Goal: Check status: Check status

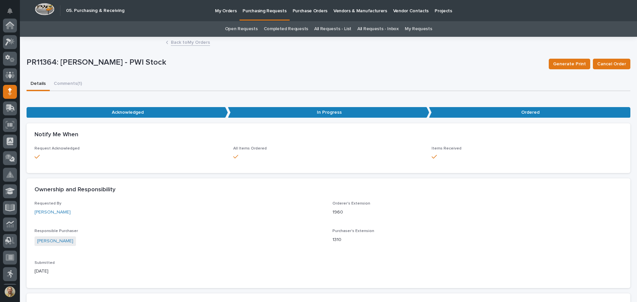
drag, startPoint x: 0, startPoint y: 0, endPoint x: 211, endPoint y: 234, distance: 315.5
click at [211, 234] on div "Responsible Purchaser Arlyn Miller" at bounding box center [180, 241] width 290 height 24
click at [262, 202] on p "Requested By" at bounding box center [180, 203] width 290 height 5
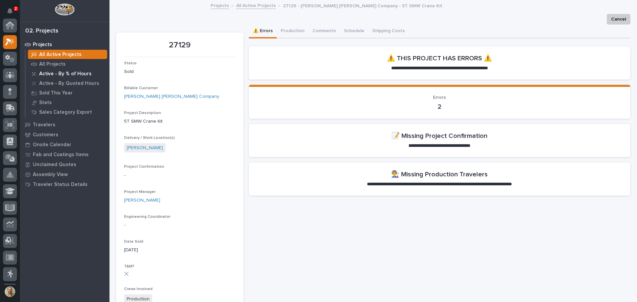
scroll to position [17, 0]
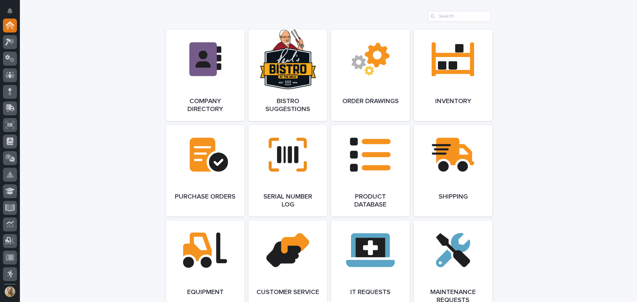
scroll to position [454, 0]
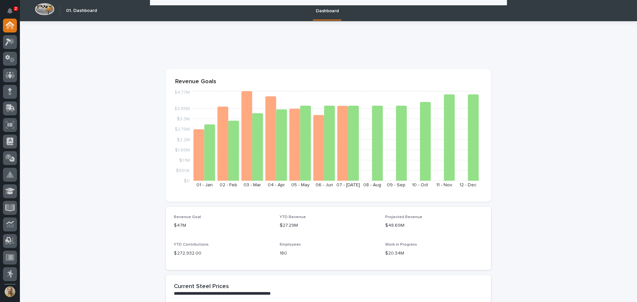
scroll to position [952, 0]
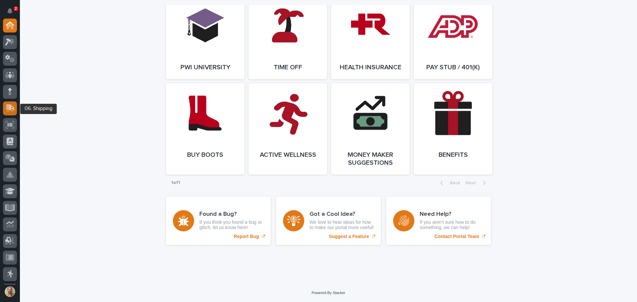
click at [12, 109] on icon at bounding box center [10, 109] width 10 height 8
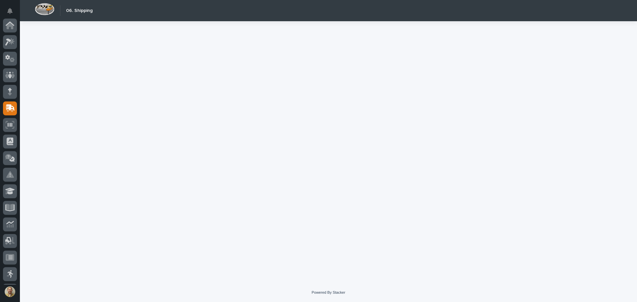
scroll to position [82, 0]
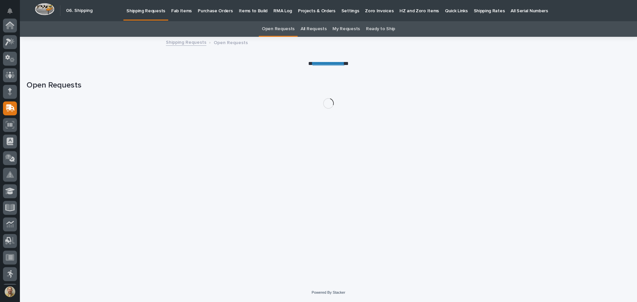
scroll to position [82, 0]
click at [178, 9] on p "Fab Items" at bounding box center [181, 7] width 21 height 14
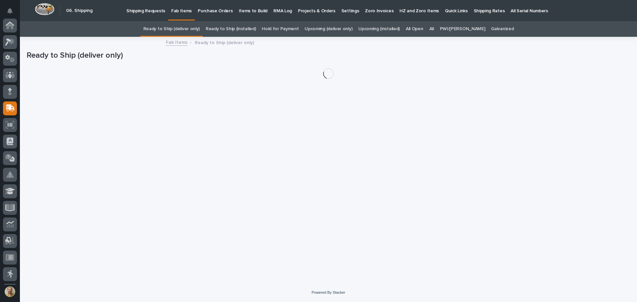
scroll to position [82, 0]
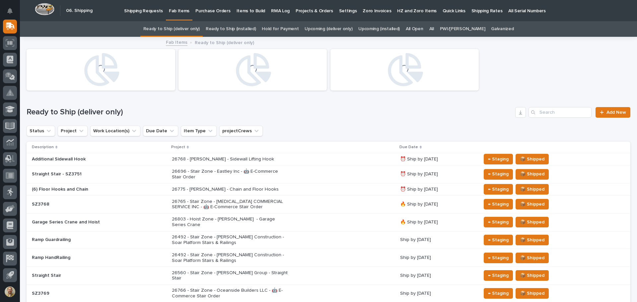
click at [437, 31] on div "All" at bounding box center [431, 29] width 11 height 16
click at [434, 29] on link "All" at bounding box center [431, 29] width 5 height 16
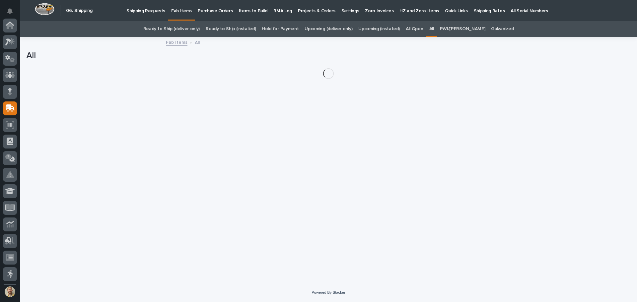
scroll to position [82, 0]
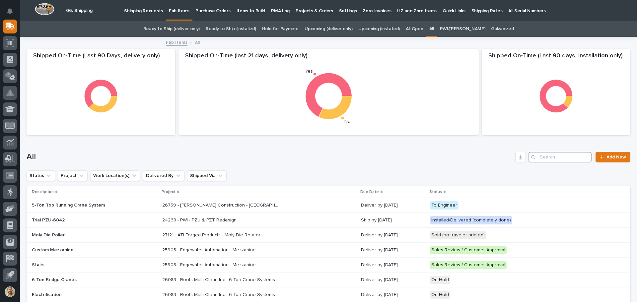
click at [537, 158] on input "Search" at bounding box center [560, 157] width 63 height 11
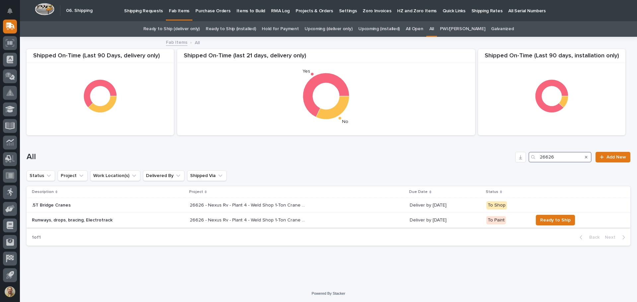
type input "26626"
click at [125, 222] on p "Runways, drops, bracing, Electrotrack" at bounding box center [90, 221] width 116 height 6
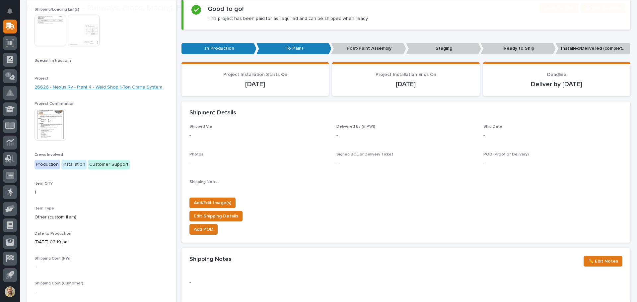
scroll to position [133, 0]
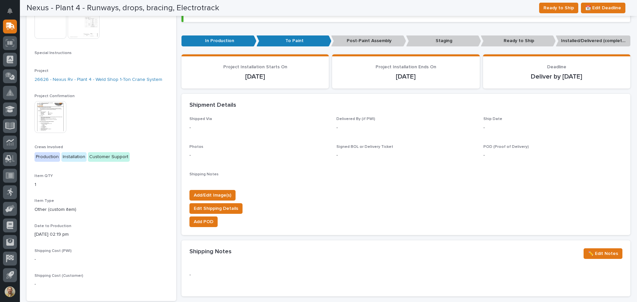
click at [39, 121] on img at bounding box center [51, 117] width 32 height 32
